Goal: Navigation & Orientation: Find specific page/section

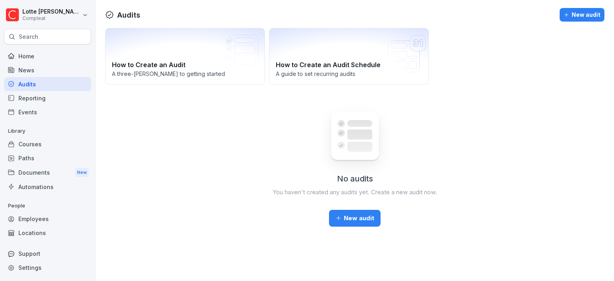
click at [35, 58] on div "Home" at bounding box center [47, 56] width 87 height 14
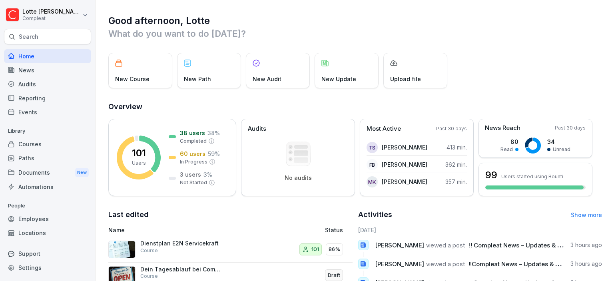
click at [41, 216] on div "Employees" at bounding box center [47, 219] width 87 height 14
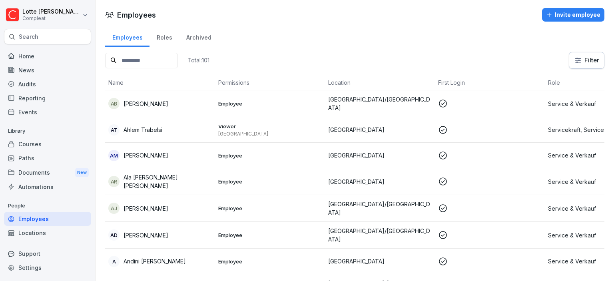
click at [38, 71] on div "News" at bounding box center [47, 70] width 87 height 14
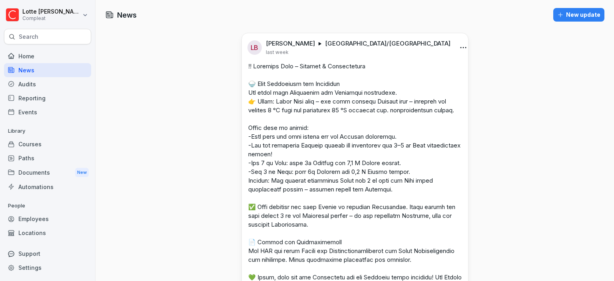
scroll to position [230, 0]
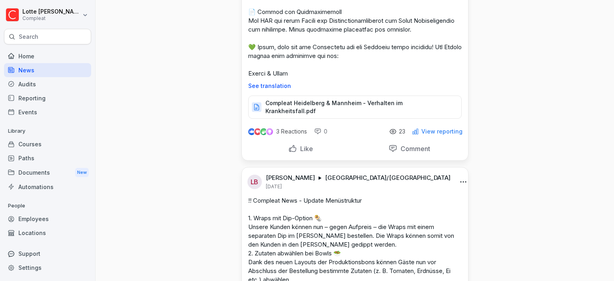
click at [446, 130] on div "View reporting" at bounding box center [437, 131] width 51 height 7
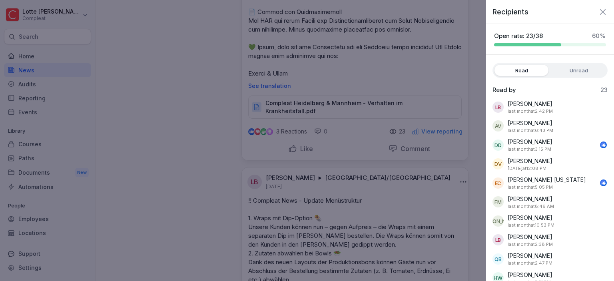
click at [584, 62] on div "Recipients Open rate: 23/38 60 % Read Unread Read by 23 LB [PERSON_NAME] last m…" at bounding box center [550, 140] width 128 height 281
click at [585, 68] on label "Unread" at bounding box center [578, 70] width 54 height 11
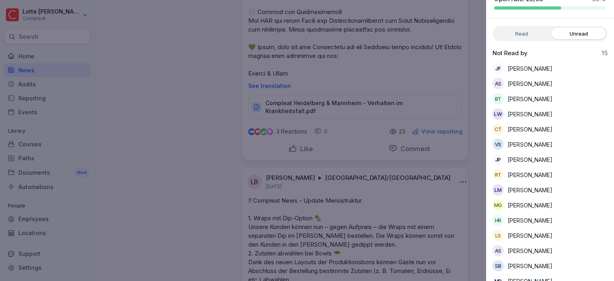
scroll to position [46, 0]
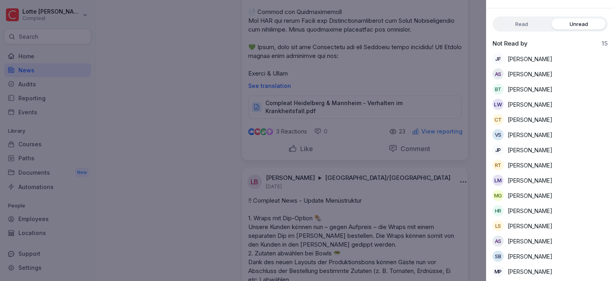
click at [167, 105] on div at bounding box center [307, 140] width 614 height 281
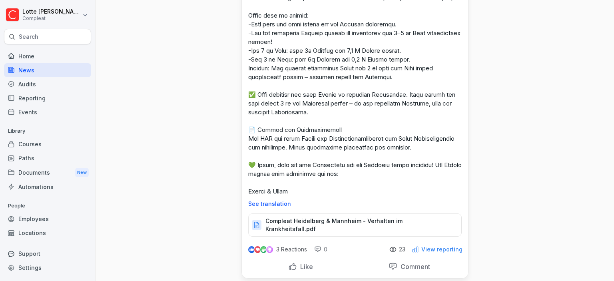
scroll to position [92, 0]
